Goal: Task Accomplishment & Management: Use online tool/utility

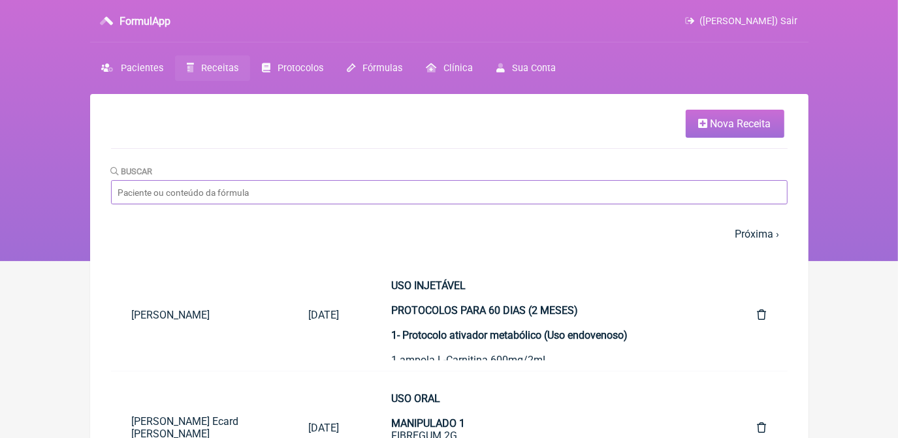
click at [355, 201] on input "Buscar" at bounding box center [449, 192] width 677 height 24
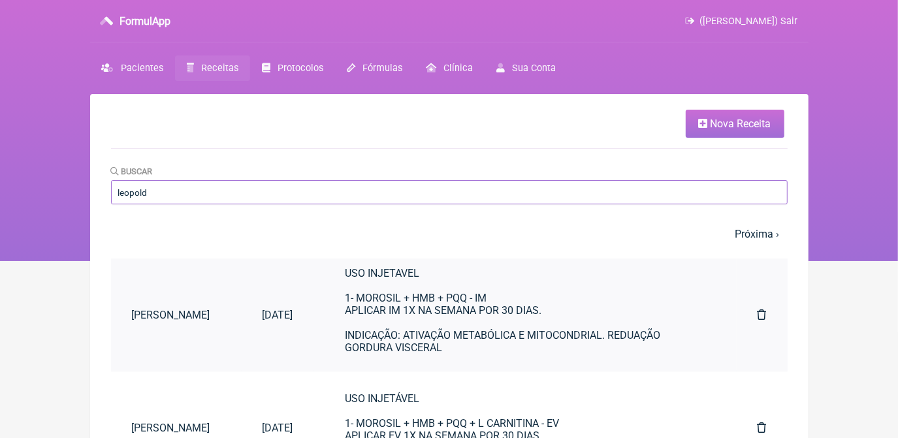
scroll to position [19, 0]
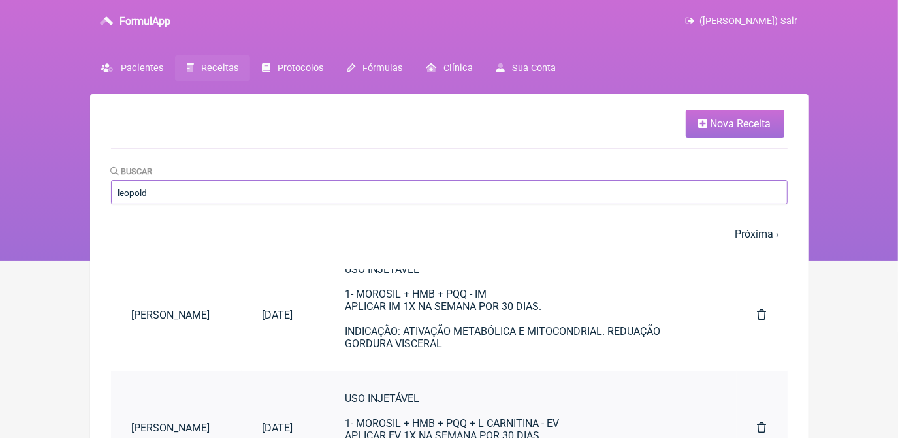
type input "leopold"
click at [459, 411] on div "USO INJETÁVEL 1- MOROSIL + HMB + PQQ + L CARNITINA - EV APLICAR EV 1X NA SEMANA…" at bounding box center [526, 436] width 360 height 87
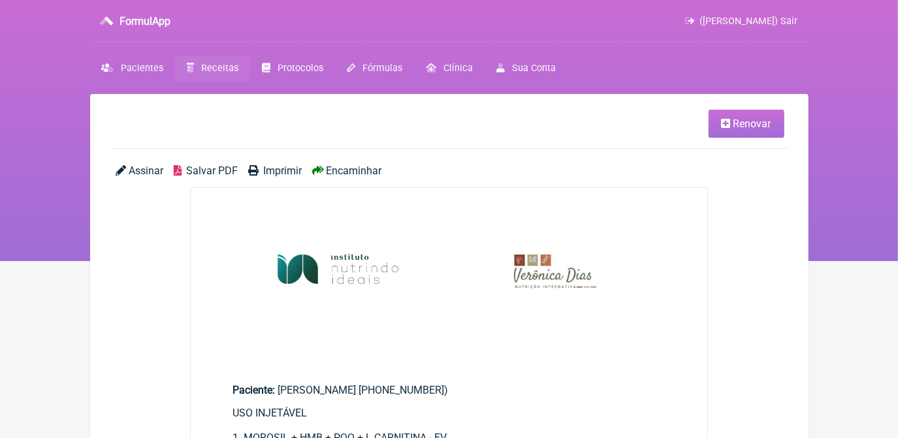
click at [745, 137] on link "Renovar" at bounding box center [747, 124] width 76 height 28
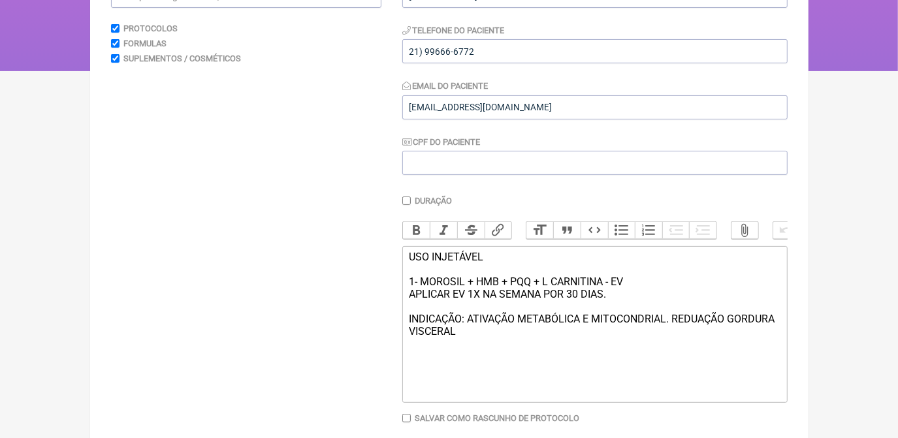
scroll to position [256, 0]
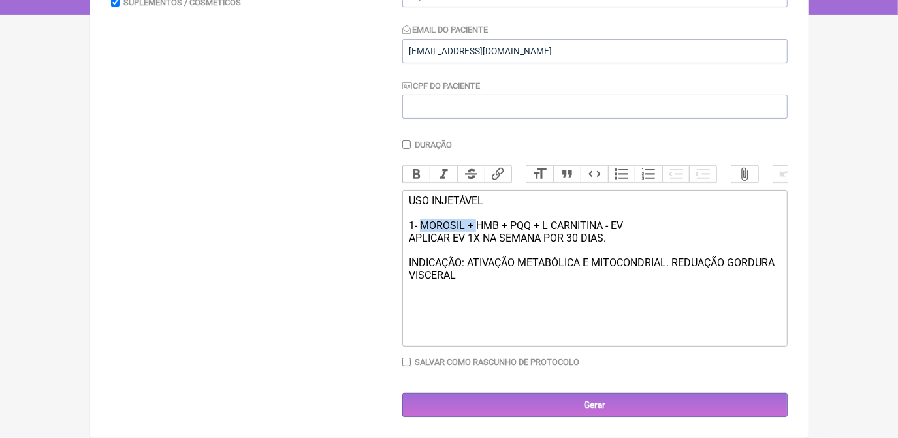
drag, startPoint x: 421, startPoint y: 227, endPoint x: 478, endPoint y: 227, distance: 56.8
click at [478, 227] on div "USO INJETÁVEL 1- MOROSIL + HMB + PQQ + L CARNITINA - EV APLICAR EV 1X NA SEMANA…" at bounding box center [594, 238] width 371 height 87
click at [575, 242] on div "USO INJETÁVEL 1- HMB + PQQ + L CARNITINA - EV APLICAR EV 1X NA SEMANA POR 30 DI…" at bounding box center [594, 238] width 371 height 87
click at [601, 259] on div "USO INJETÁVEL 1- HMB + PQQ + L CARNITINA - EV APLICAR EV 1X NA SEMANA POR 30 DI…" at bounding box center [594, 238] width 371 height 87
click at [526, 290] on trix-editor "USO INJETÁVEL 1- HMB + PQQ + L CARNITINA - EV APLICAR EV 1X NA SEMANA POR 30 DI…" at bounding box center [594, 268] width 385 height 157
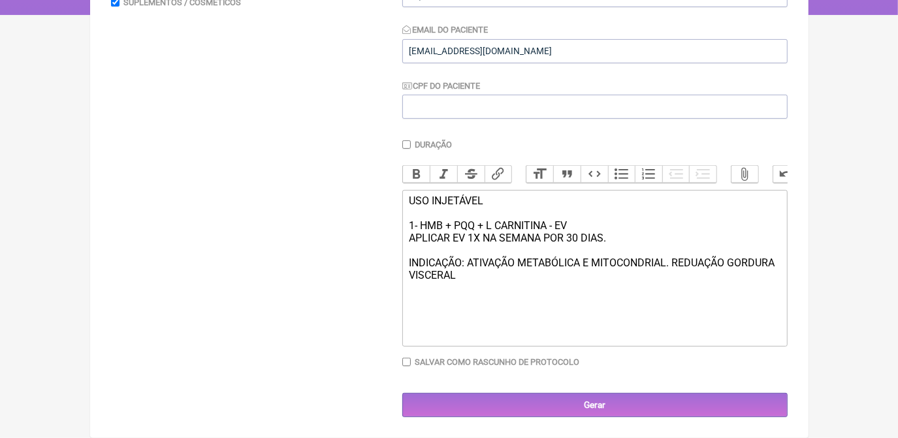
click at [549, 227] on div "USO INJETÁVEL 1- HMB + PQQ + L CARNITINA - EV APLICAR EV 1X NA SEMANA POR 30 DI…" at bounding box center [594, 238] width 371 height 87
click at [566, 300] on trix-editor "USO INJETÁVEL 1- HMB + PQQ + L CARNITINA + NADH - EV APLICAR EV 1X NA SEMANA PO…" at bounding box center [594, 268] width 385 height 157
paste trix-editor "<div>USO INJETÁVEL&nbsp;<br><br>1- HMB + PQQ + L CARNITINA + NADH&nbsp; - EV&nb…"
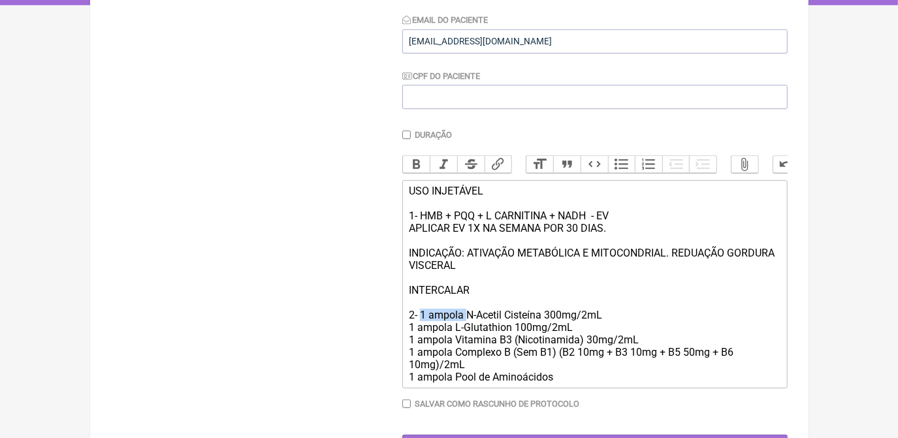
drag, startPoint x: 423, startPoint y: 328, endPoint x: 466, endPoint y: 328, distance: 43.1
click at [466, 328] on div "USO INJETÁVEL 1- HMB + PQQ + L CARNITINA + NADH - EV APLICAR EV 1X NA SEMANA PO…" at bounding box center [594, 284] width 371 height 199
drag, startPoint x: 427, startPoint y: 327, endPoint x: 560, endPoint y: 332, distance: 134.0
click at [560, 332] on div "USO INJETÁVEL 1- HMB + PQQ + L CARNITINA + NADH - EV APLICAR EV 1X NA SEMANA PO…" at bounding box center [594, 284] width 371 height 199
drag, startPoint x: 420, startPoint y: 330, endPoint x: 451, endPoint y: 330, distance: 30.7
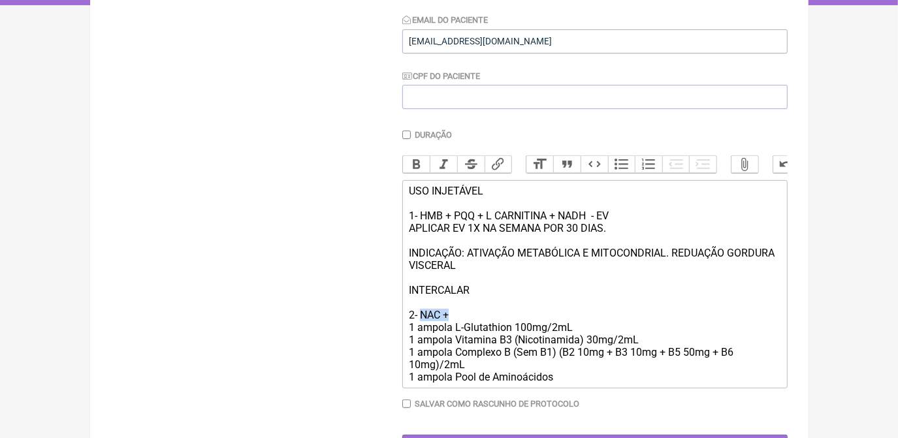
click at [451, 330] on div "USO INJETÁVEL 1- HMB + PQQ + L CARNITINA + NADH - EV APLICAR EV 1X NA SEMANA PO…" at bounding box center [594, 284] width 371 height 199
click at [361, 325] on div "Buscar Protocolos Formulas Suplementos / Cosméticos" at bounding box center [246, 180] width 270 height 557
click at [419, 327] on div "USO INJETÁVEL 1- HMB + PQQ + L CARNITINA + NADH - EV APLICAR EV 1X NA SEMANA PO…" at bounding box center [594, 284] width 371 height 199
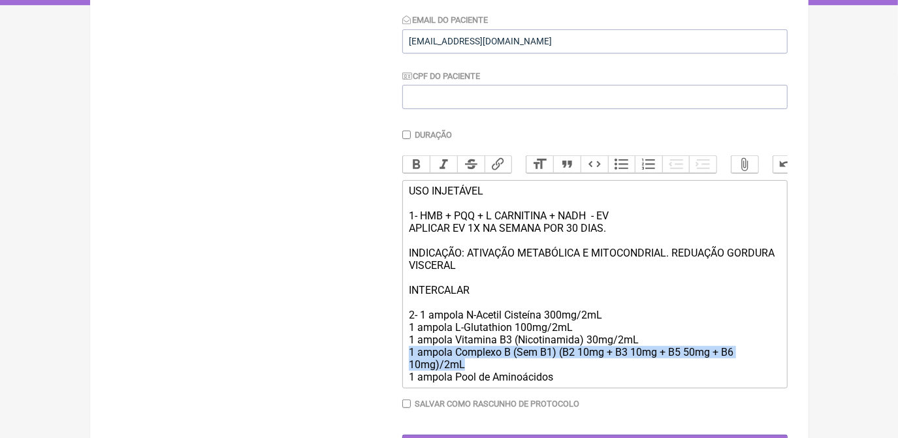
drag, startPoint x: 409, startPoint y: 366, endPoint x: 475, endPoint y: 379, distance: 67.9
click at [475, 379] on div "USO INJETÁVEL 1- HMB + PQQ + L CARNITINA + NADH - EV APLICAR EV 1X NA SEMANA PO…" at bounding box center [594, 284] width 371 height 199
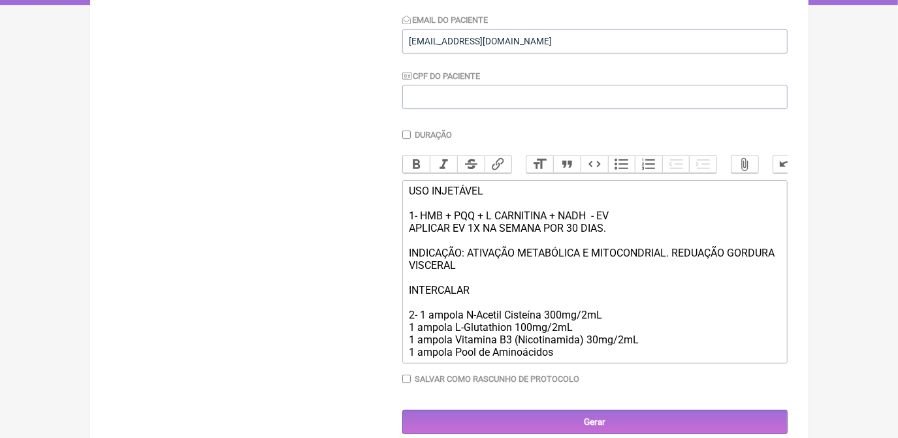
click at [559, 359] on div "USO INJETÁVEL 1- HMB + PQQ + L CARNITINA + NADH - EV APLICAR EV 1X NA SEMANA PO…" at bounding box center [594, 272] width 371 height 174
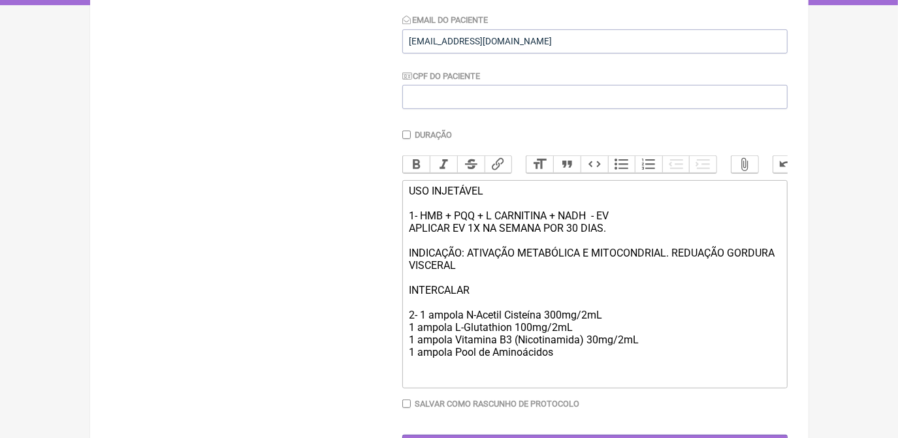
click at [422, 327] on div "USO INJETÁVEL 1- HMB + PQQ + L CARNITINA + NADH - EV APLICAR EV 1X NA SEMANA PO…" at bounding box center [594, 284] width 371 height 199
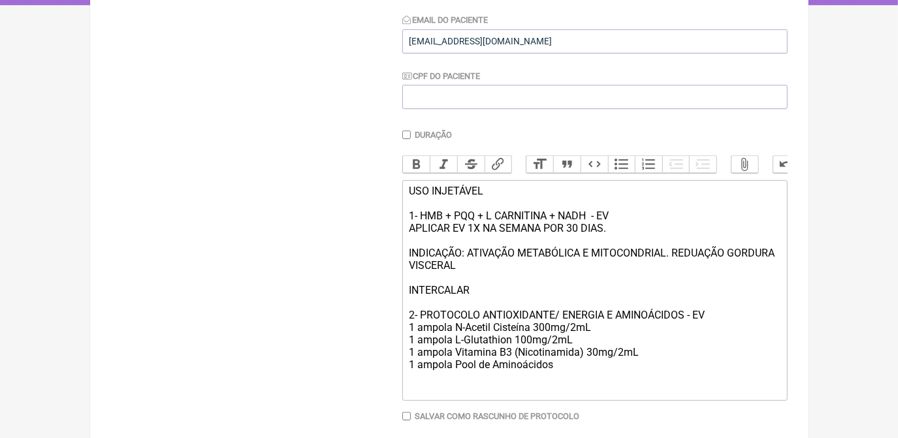
click at [413, 395] on div "USO INJETÁVEL 1- HMB + PQQ + L CARNITINA + NADH - EV APLICAR EV 1X NA SEMANA PO…" at bounding box center [594, 290] width 371 height 211
drag, startPoint x: 410, startPoint y: 325, endPoint x: 708, endPoint y: 327, distance: 297.8
click at [708, 327] on div "USO INJETÁVEL 1- HMB + PQQ + L CARNITINA + NADH - EV APLICAR EV 1X NA SEMANA PO…" at bounding box center [594, 290] width 371 height 211
click at [417, 176] on div "Bold Italic Strikethrough Link Heading Quote Code Bullets Numbers Decrease Leve…" at bounding box center [594, 167] width 385 height 25
click at [417, 170] on button "Bold" at bounding box center [416, 164] width 27 height 17
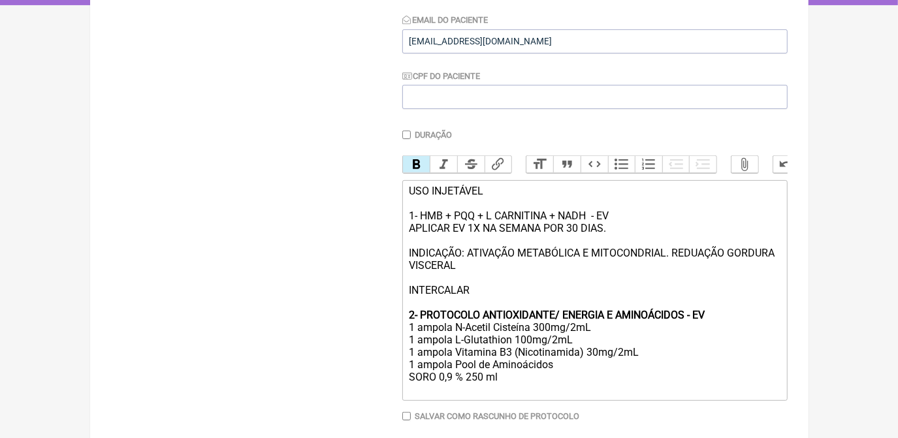
click at [421, 229] on div "USO INJETÁVEL 1- HMB + PQQ + L CARNITINA + NADH - EV APLICAR EV 1X NA SEMANA PO…" at bounding box center [594, 290] width 371 height 211
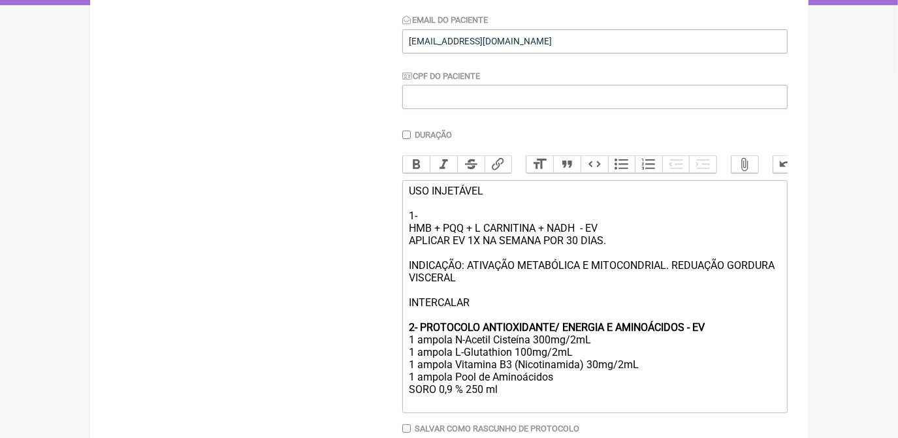
click at [421, 229] on div "USO INJETÁVEL 1- HMB + PQQ + L CARNITINA + NADH - EV APLICAR EV 1X NA SEMANA PO…" at bounding box center [594, 296] width 371 height 223
paste trix-editor "<div>USO INJETÁVEL <br><br>1-Protocolo para ganho de massa magra <br>HMB + PQQ …"
click at [421, 229] on div "USO INJETÁVEL 1-Protocolo para ganho de massa magra HMB + PQQ + L CARNITINA + N…" at bounding box center [594, 296] width 371 height 223
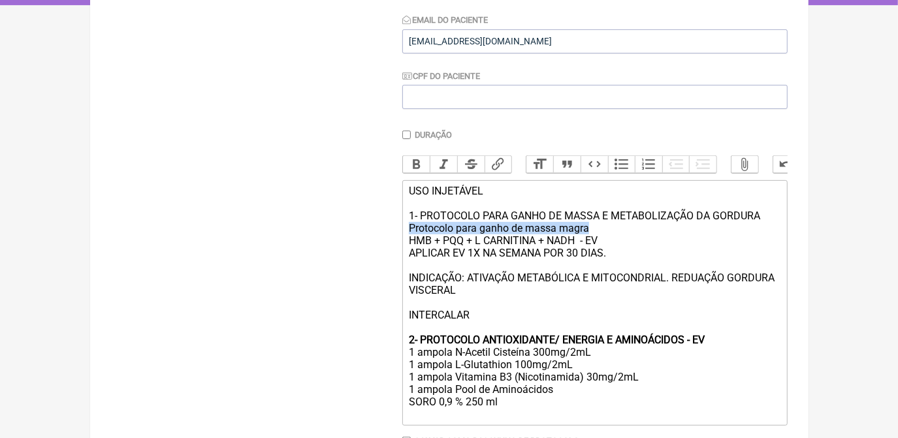
drag, startPoint x: 408, startPoint y: 241, endPoint x: 590, endPoint y: 246, distance: 181.6
click at [590, 246] on trix-editor "USO INJETÁVEL 1- PROTOCOLO PARA GANHO DE MASSA E METABOLIZAÇÃO DA GORDURA Proto…" at bounding box center [594, 303] width 385 height 246
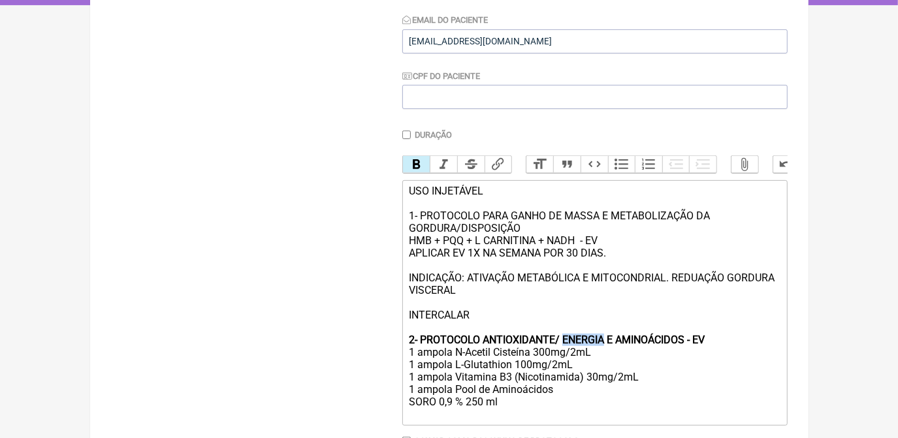
drag, startPoint x: 563, startPoint y: 356, endPoint x: 603, endPoint y: 356, distance: 39.8
click at [603, 346] on strong "2- PROTOCOLO ANTIOXIDANTE/ ENERGIA E AMINOÁCIDOS - EV" at bounding box center [557, 340] width 296 height 12
click at [662, 387] on div "USO INJETÁVEL 1- PROTOCOLO PARA GANHO DE MASSA E METABOLIZAÇÃO DA GORDURA/DISPO…" at bounding box center [594, 303] width 371 height 236
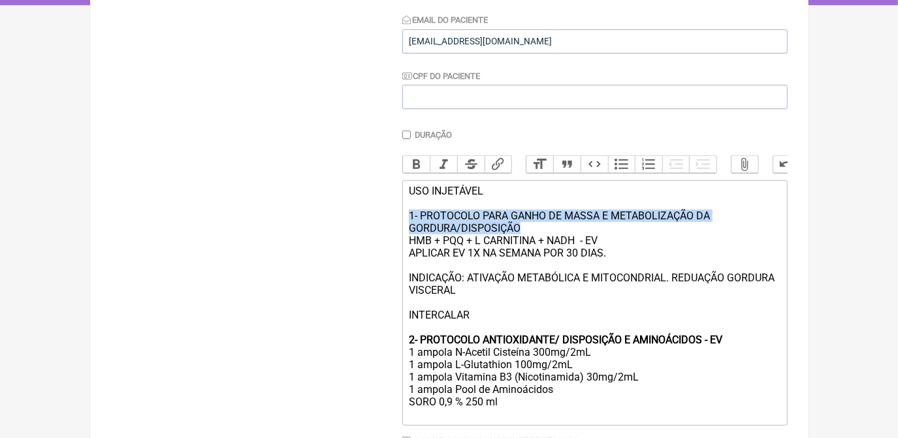
drag, startPoint x: 410, startPoint y: 225, endPoint x: 532, endPoint y: 238, distance: 122.8
click at [532, 238] on div "USO INJETÁVEL 1- PROTOCOLO PARA GANHO DE MASSA E METABOLIZAÇÃO DA GORDURA/DISPO…" at bounding box center [594, 303] width 371 height 236
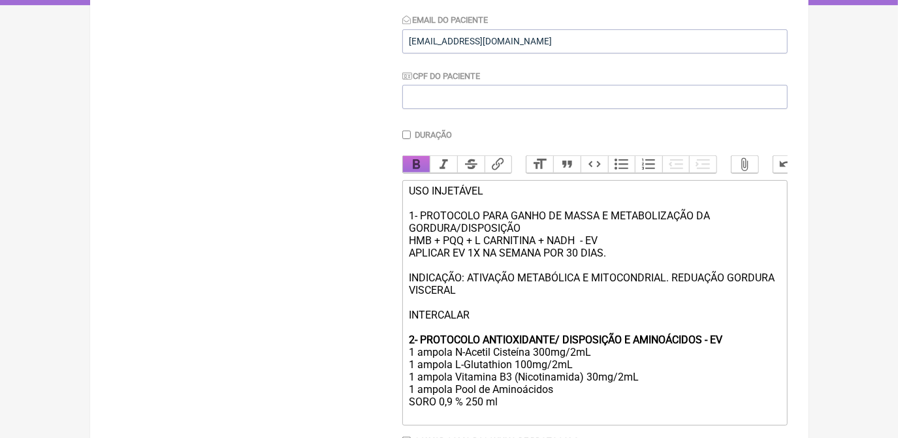
click at [419, 169] on button "Bold" at bounding box center [416, 164] width 27 height 17
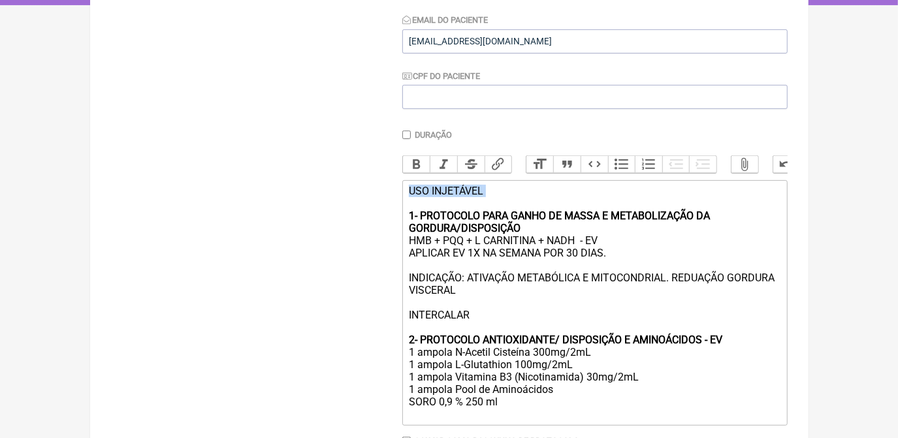
drag, startPoint x: 407, startPoint y: 199, endPoint x: 485, endPoint y: 209, distance: 78.3
click at [485, 209] on trix-editor "USO INJETÁVEL 1- PROTOCOLO PARA GANHO DE MASSA E METABOLIZAÇÃO DA GORDURA/DISPO…" at bounding box center [594, 303] width 385 height 246
click at [417, 165] on button "Bold" at bounding box center [416, 164] width 27 height 17
click at [727, 408] on div "USO INJETÁVEL 1- PROTOCOLO PARA GANHO DE MASSA E METABOLIZAÇÃO DA GORDURA/DISPO…" at bounding box center [594, 303] width 371 height 236
drag, startPoint x: 411, startPoint y: 266, endPoint x: 491, endPoint y: 268, distance: 80.4
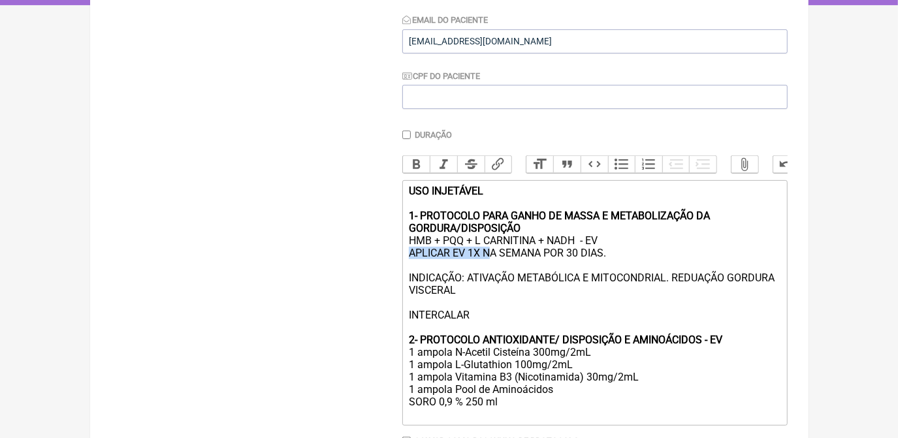
click at [491, 268] on div "USO INJETÁVEL 1- PROTOCOLO PARA GANHO DE MASSA E METABOLIZAÇÃO DA GORDURA/DISPO…" at bounding box center [594, 303] width 371 height 236
click at [611, 251] on div "USO INJETÁVEL 1- PROTOCOLO PARA GANHO DE MASSA E METABOLIZAÇÃO DA GORDURA/DISPO…" at bounding box center [594, 303] width 371 height 236
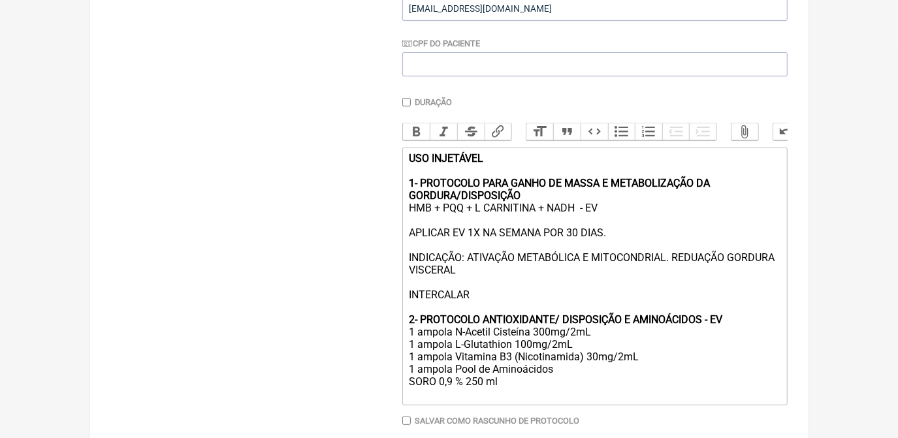
scroll to position [315, 0]
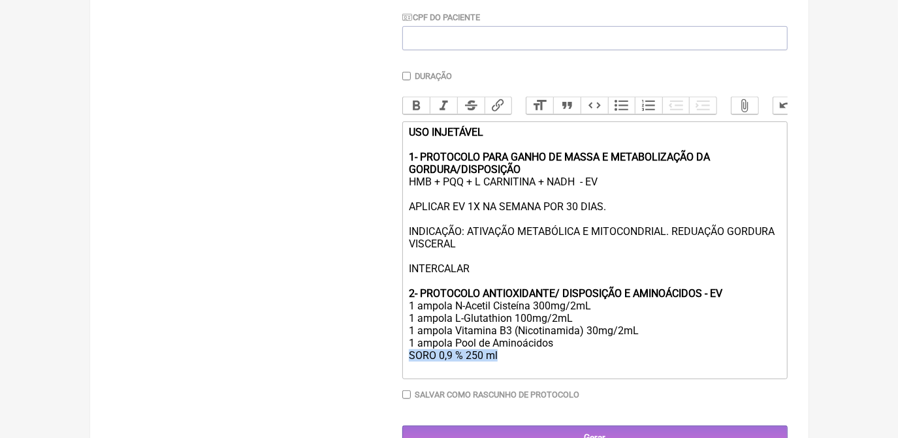
drag, startPoint x: 406, startPoint y: 369, endPoint x: 521, endPoint y: 372, distance: 115.0
click at [521, 372] on trix-editor "USO INJETÁVEL 1- PROTOCOLO PARA GANHO DE MASSA E METABOLIZAÇÃO DA GORDURA/DISPO…" at bounding box center [594, 250] width 385 height 258
copy div "SORO 0,9 % 250 ml"
click at [409, 206] on div "USO INJETÁVEL 1- PROTOCOLO PARA GANHO DE MASSA E METABOLIZAÇÃO DA GORDURA/DISPO…" at bounding box center [594, 250] width 371 height 248
paste trix-editor "SORO 0,9 % 250 ml"
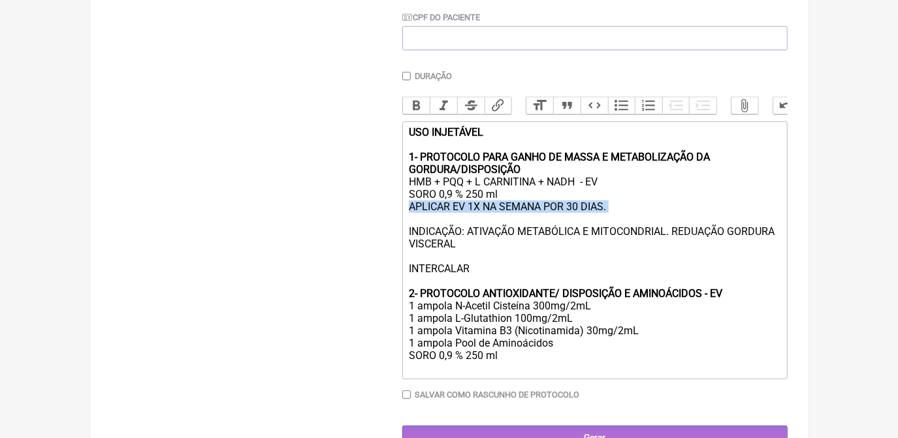
drag, startPoint x: 444, startPoint y: 223, endPoint x: 564, endPoint y: 227, distance: 120.2
click at [564, 227] on div "USO INJETÁVEL 1- PROTOCOLO PARA GANHO DE MASSA E METABOLIZAÇÃO DA GORDURA/DISPO…" at bounding box center [594, 250] width 371 height 248
copy div "APLICAR EV 1X NA SEMANA POR 30 DIAS."
click at [467, 374] on div "USO INJETÁVEL 1- PROTOCOLO PARA GANHO DE MASSA E METABOLIZAÇÃO DA GORDURA/DISPO…" at bounding box center [594, 250] width 371 height 248
paste trix-editor "APLICAR EV 1X NA SEMANA POR 30 DIAS.<br>"
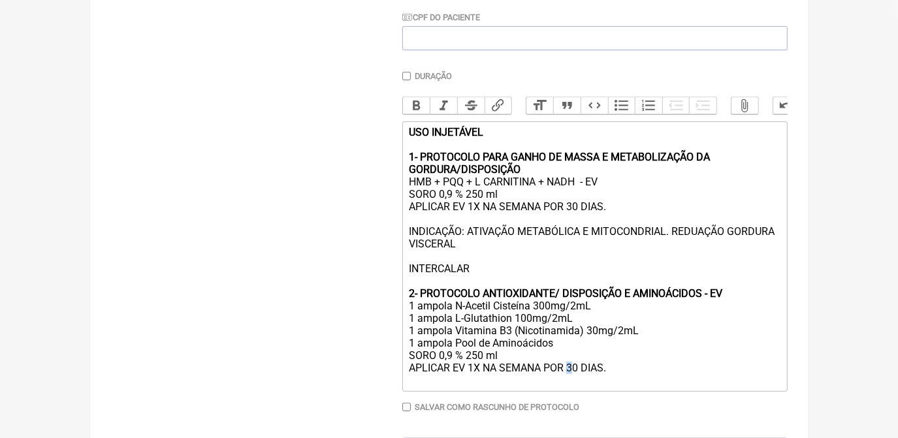
click at [572, 387] on div "USO INJETÁVEL 1- PROTOCOLO PARA GANHO DE MASSA E METABOLIZAÇÃO DA GORDURA/DISPO…" at bounding box center [594, 256] width 371 height 261
click at [572, 221] on div "USO INJETÁVEL 1- PROTOCOLO PARA GANHO DE MASSA E METABOLIZAÇÃO DA GORDURA/DISPO…" at bounding box center [594, 256] width 371 height 261
type trix-editor "<div><strong>USO INJETÁVEL <br></strong><br><strong>1- PROTOCOLO PARA GANHO DE …"
drag, startPoint x: 406, startPoint y: 282, endPoint x: 493, endPoint y: 283, distance: 87.5
click at [493, 283] on trix-editor "USO INJETÁVEL 1- PROTOCOLO PARA GANHO DE MASSA E METABOLIZAÇÃO DA GORDURA/DISPO…" at bounding box center [594, 256] width 385 height 270
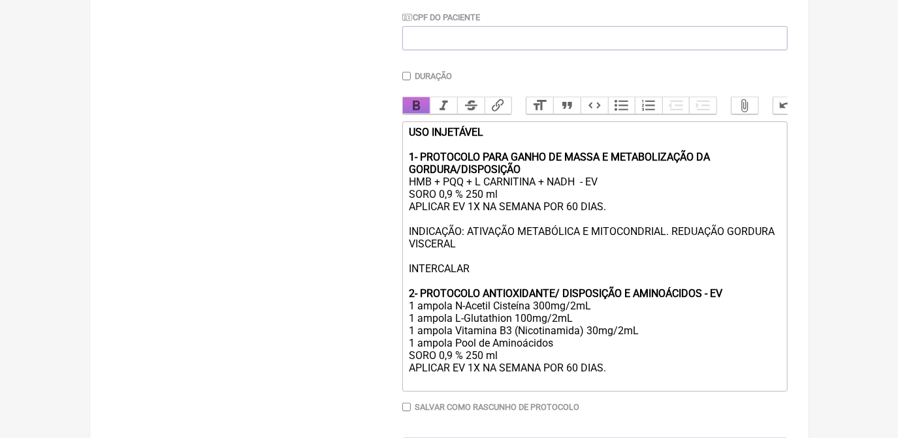
click at [414, 99] on button "Bold" at bounding box center [416, 105] width 27 height 17
click at [521, 285] on div "USO INJETÁVEL 1- PROTOCOLO PARA GANHO DE MASSA E METABOLIZAÇÃO DA GORDURA/DISPO…" at bounding box center [594, 256] width 371 height 261
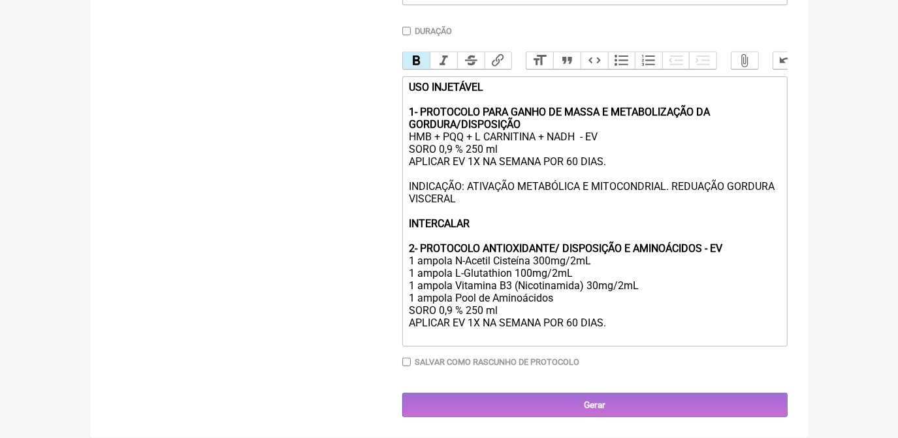
scroll to position [378, 0]
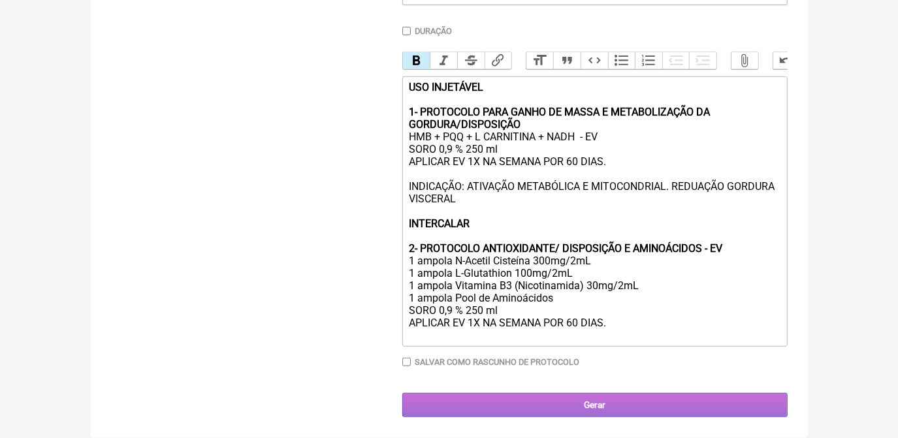
click at [627, 411] on input "Gerar" at bounding box center [594, 405] width 385 height 24
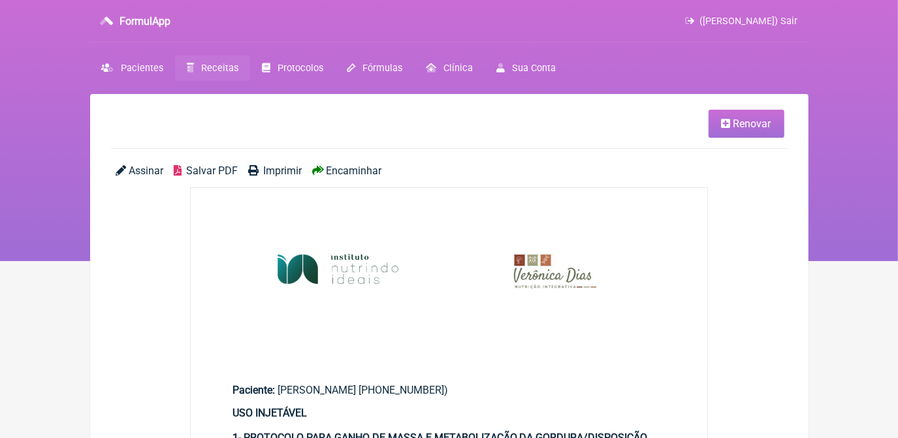
click at [219, 167] on span "Salvar PDF" at bounding box center [212, 171] width 52 height 12
click at [223, 170] on span "Salvar PDF" at bounding box center [212, 171] width 52 height 12
click at [231, 65] on span "Receitas" at bounding box center [219, 68] width 37 height 11
click at [739, 122] on span "Renovar" at bounding box center [752, 124] width 38 height 12
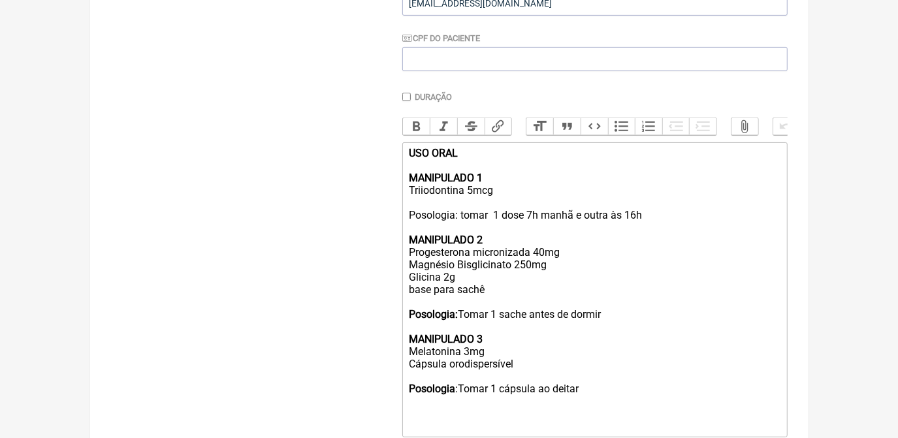
scroll to position [297, 0]
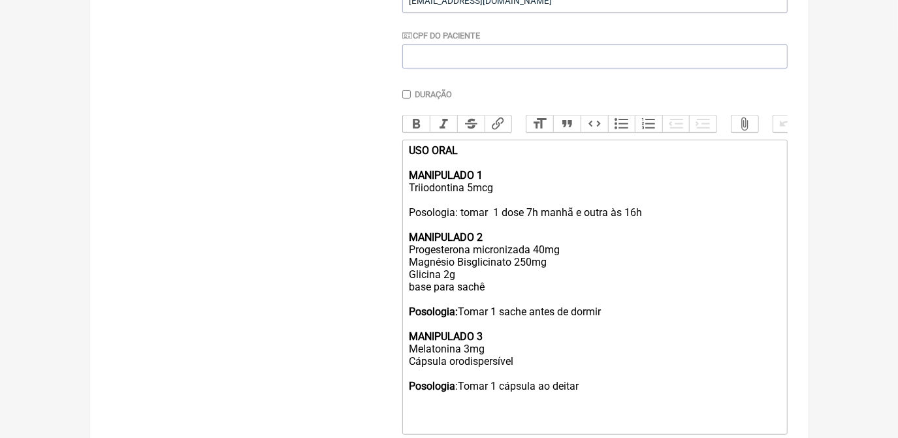
click at [453, 201] on div "USO ORAL MANIPULADO 1 Triiodontina 5mcg Posologia: tomar 1 dose 7h manhã e outr…" at bounding box center [594, 286] width 371 height 285
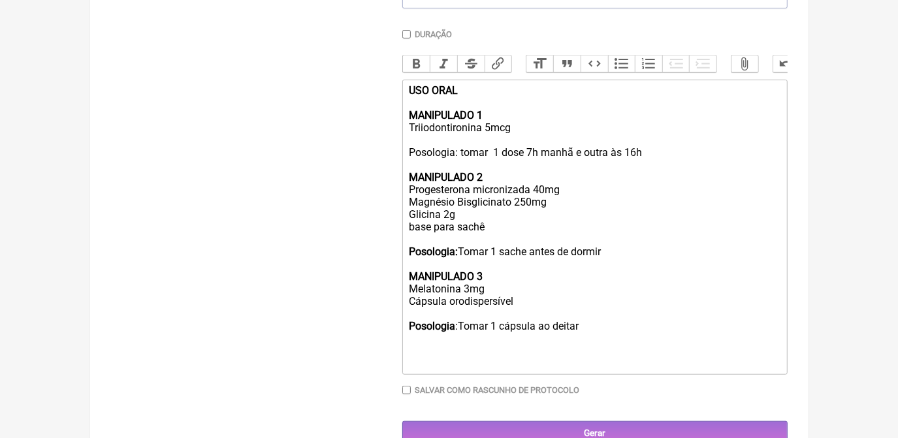
scroll to position [403, 0]
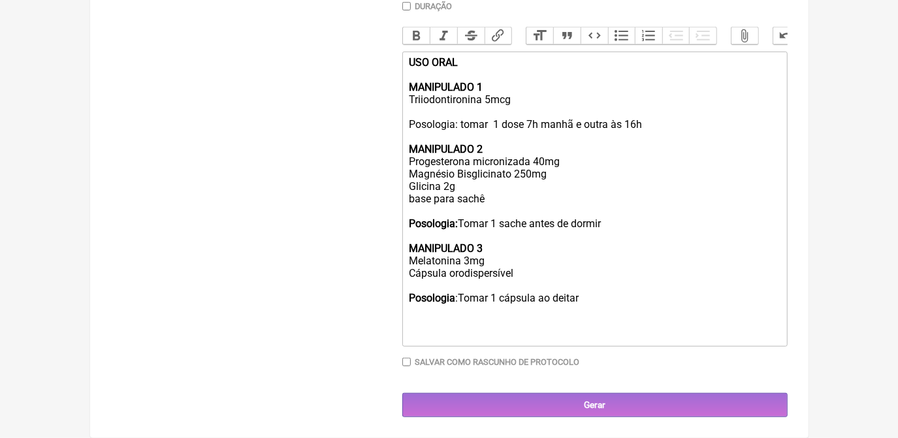
click at [505, 100] on div "USO ORAL MANIPULADO 1 Triiodontironina 5mcg Posologia: tomar 1 dose 7h manhã e …" at bounding box center [594, 198] width 371 height 285
type trix-editor "<div><strong>USO ORAL<br><br>MANIPULADO 1</strong><br>Triiodontironina 5mcg<br>…"
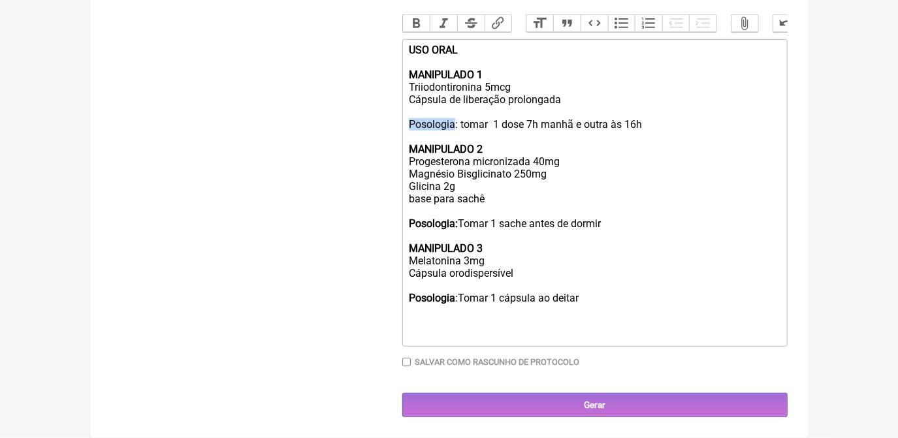
drag, startPoint x: 408, startPoint y: 129, endPoint x: 456, endPoint y: 131, distance: 47.7
click at [456, 131] on div "USO ORAL MANIPULADO 1 Triiodontironina 5mcg Cápsula de liberação prolongada Pos…" at bounding box center [594, 193] width 371 height 298
click at [420, 15] on button "Bold" at bounding box center [416, 23] width 27 height 17
click at [677, 274] on div "USO ORAL MANIPULADO 1 Triiodontironina 5mcg Cápsula de liberação prolongada Pos…" at bounding box center [594, 193] width 371 height 298
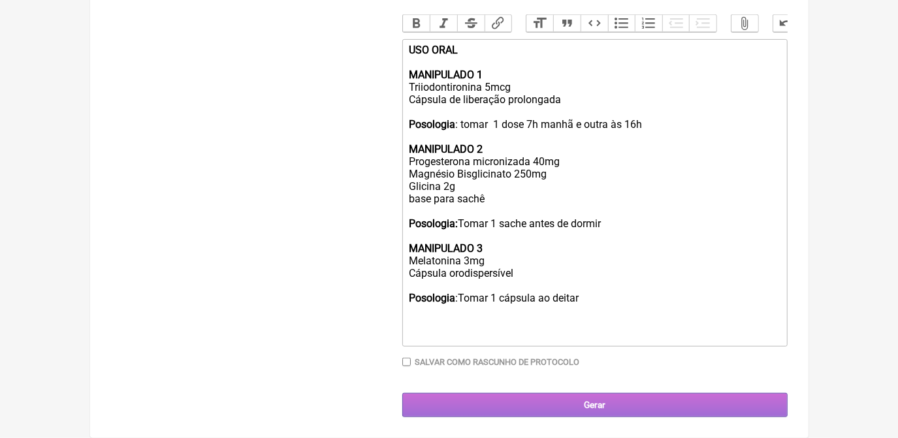
click at [696, 406] on input "Gerar" at bounding box center [594, 405] width 385 height 24
